Goal: Task Accomplishment & Management: Manage account settings

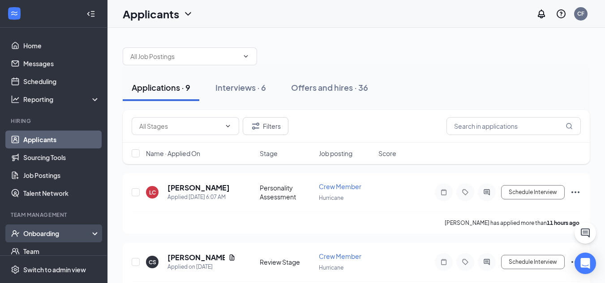
click at [45, 233] on div "Onboarding" at bounding box center [57, 233] width 69 height 9
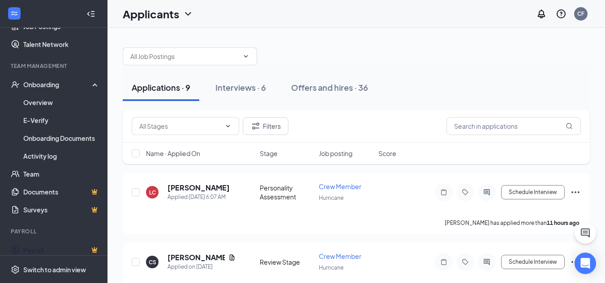
scroll to position [156, 0]
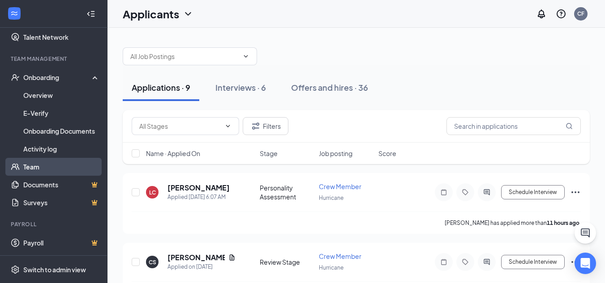
click at [57, 160] on link "Team" at bounding box center [61, 167] width 77 height 18
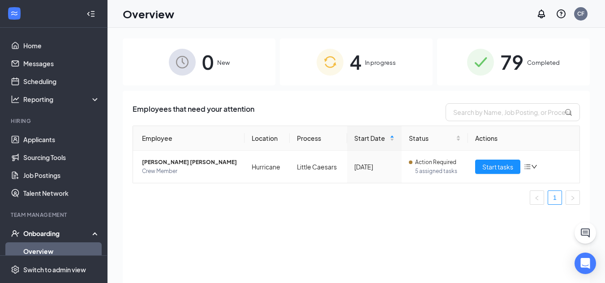
click at [322, 56] on img at bounding box center [329, 62] width 27 height 27
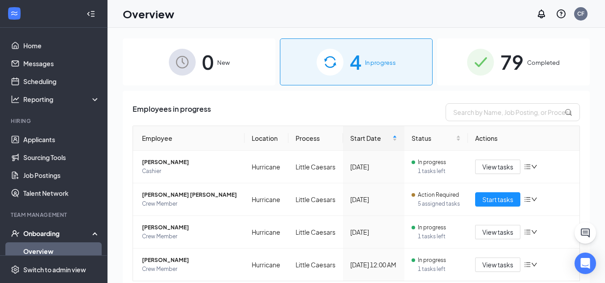
click at [513, 63] on span "79" at bounding box center [511, 62] width 23 height 31
